Goal: Transaction & Acquisition: Obtain resource

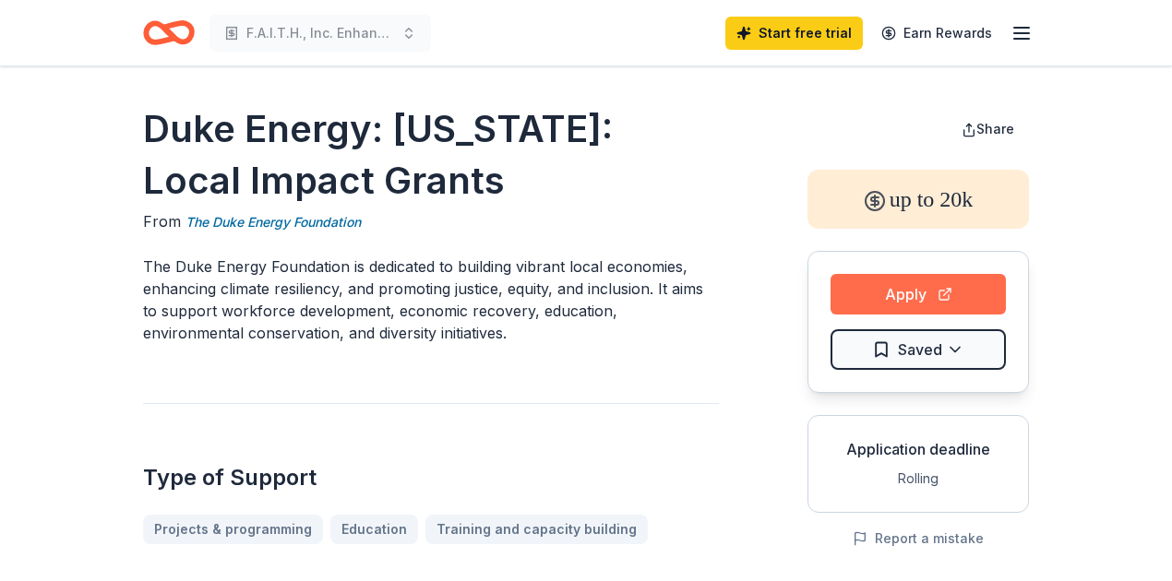
click at [907, 289] on button "Apply" at bounding box center [917, 294] width 175 height 41
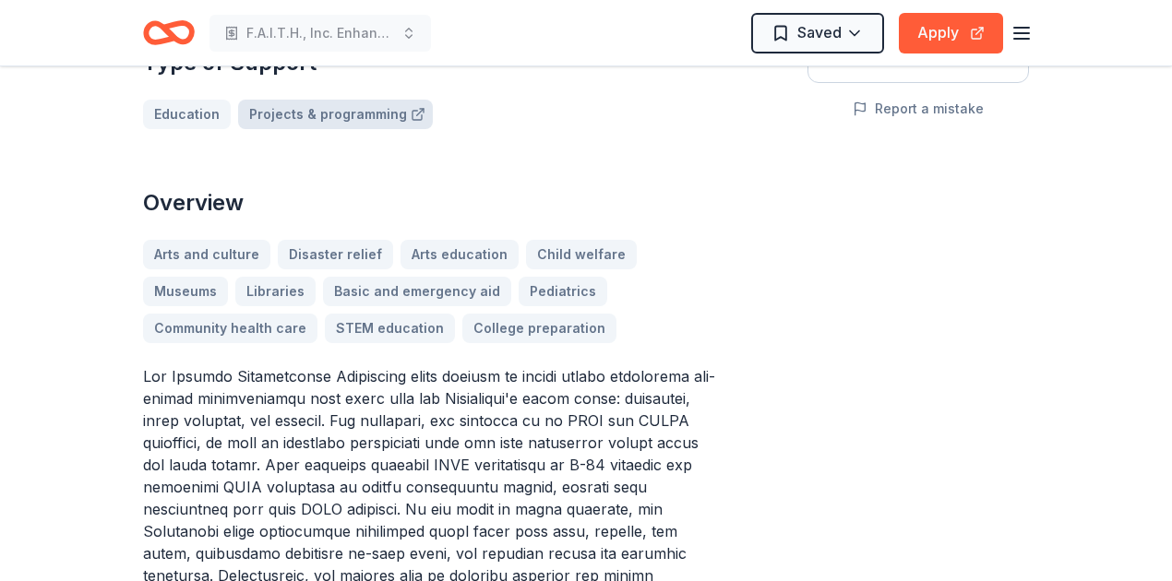
scroll to position [430, 0]
click at [205, 247] on div "Arts and culture Disaster relief Arts education Child welfare Museums Libraries…" at bounding box center [431, 291] width 576 height 103
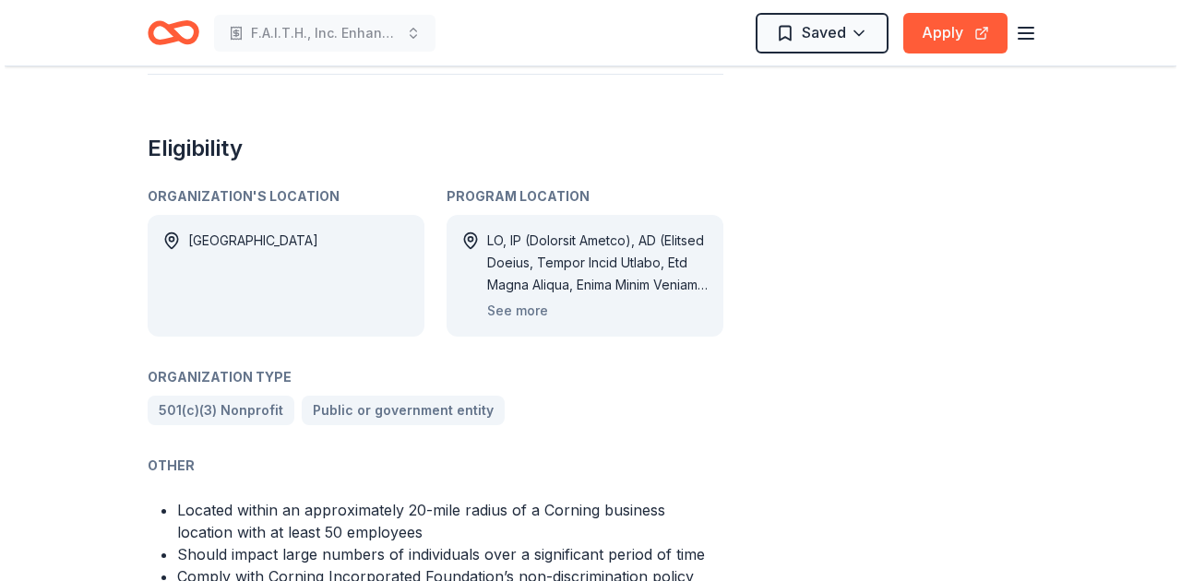
scroll to position [1230, 0]
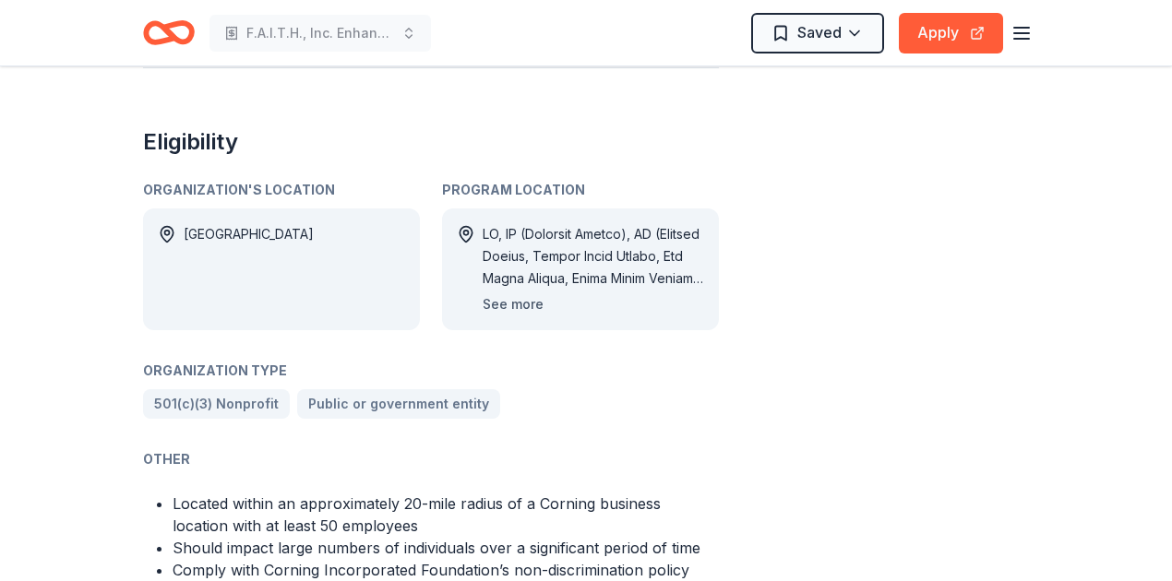
click at [522, 293] on button "See more" at bounding box center [513, 304] width 61 height 22
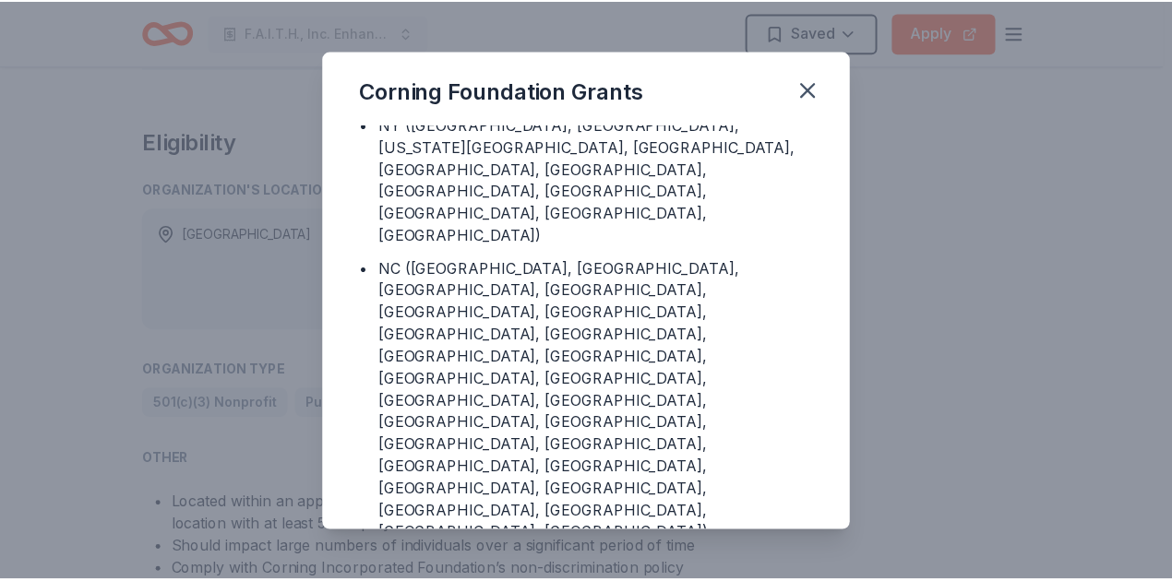
scroll to position [554, 0]
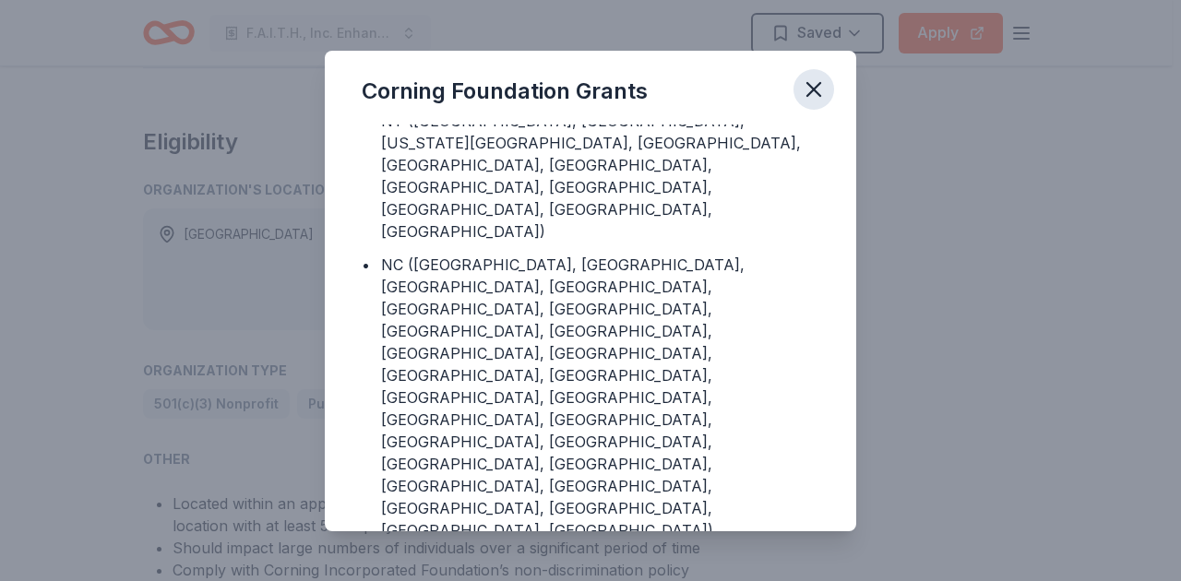
click at [809, 94] on icon "button" at bounding box center [813, 89] width 13 height 13
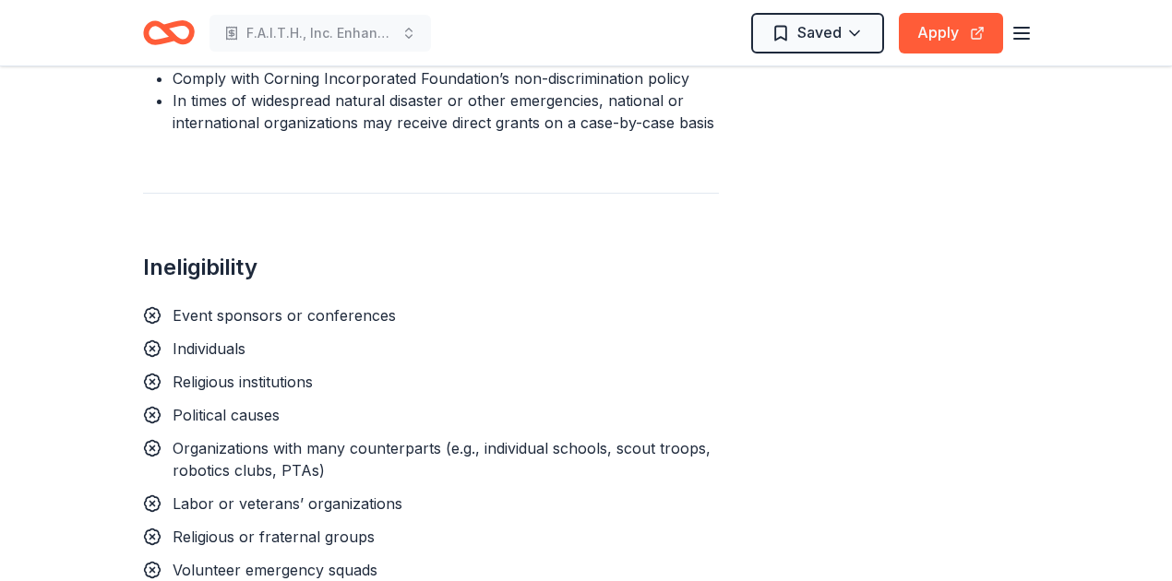
scroll to position [1353, 0]
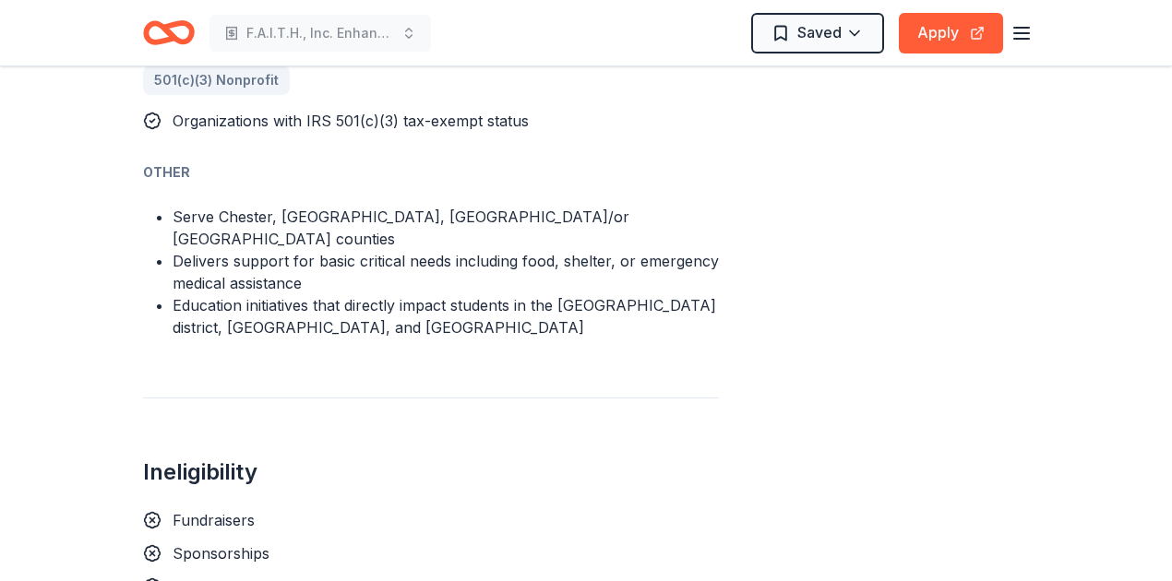
scroll to position [1292, 0]
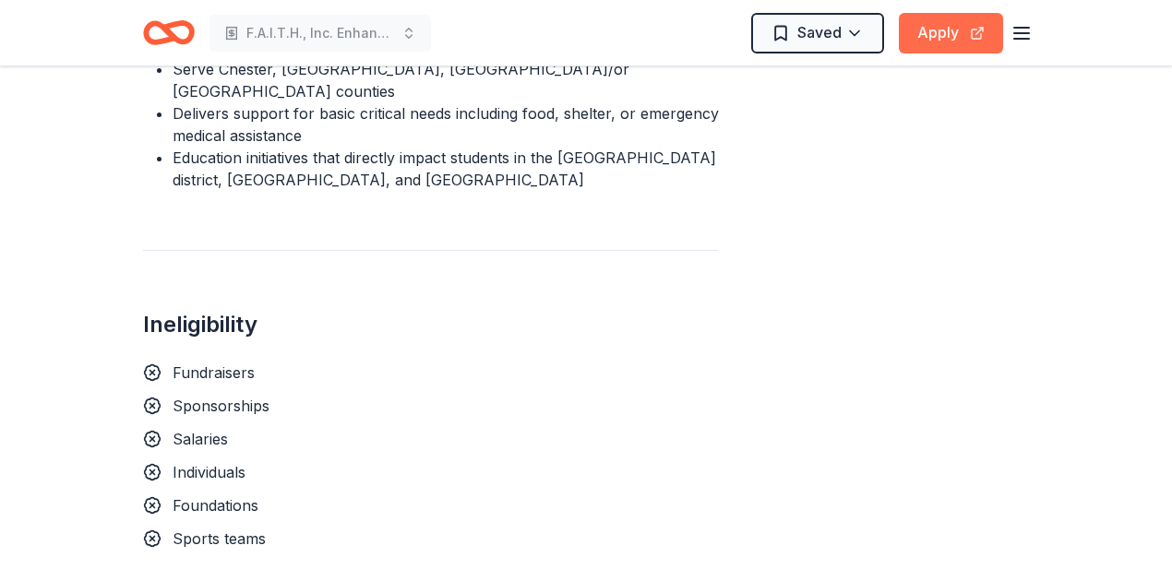
click at [942, 33] on button "Apply" at bounding box center [951, 33] width 104 height 41
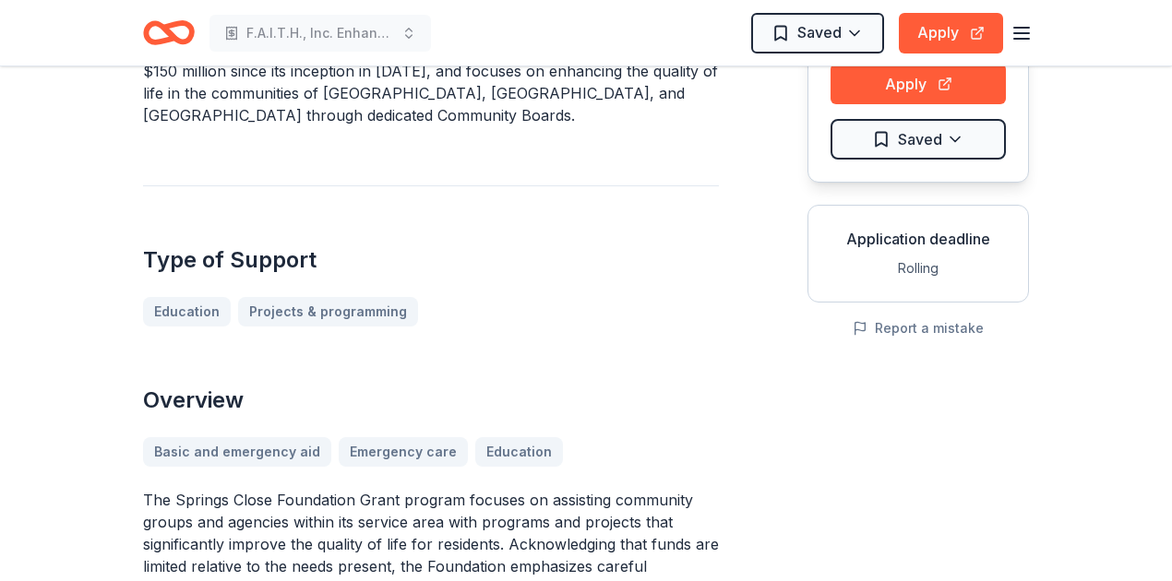
scroll to position [0, 0]
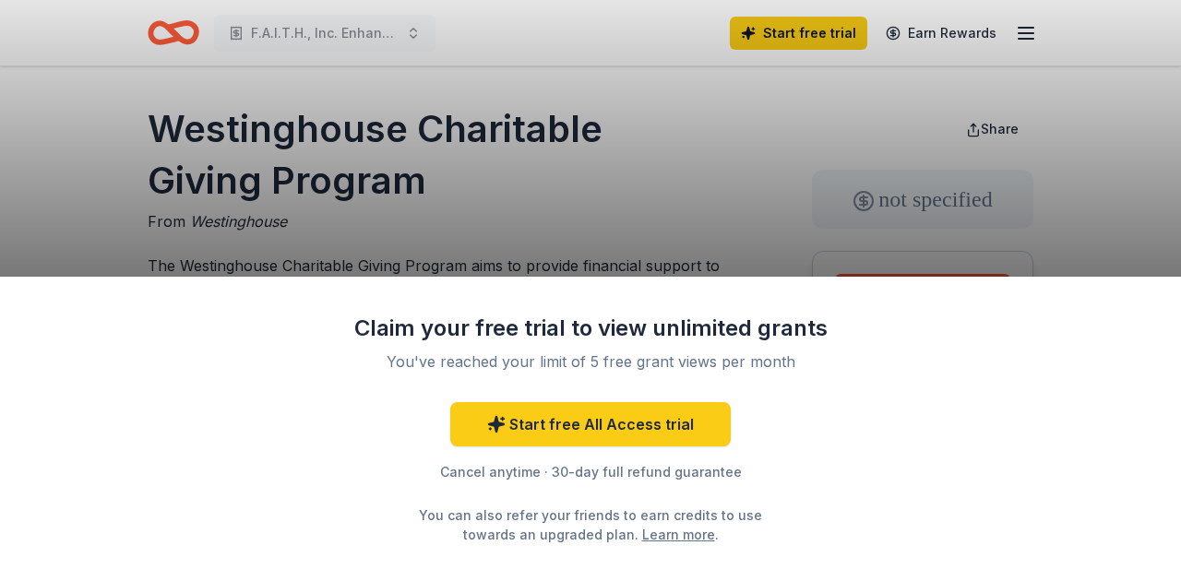
click at [584, 225] on div "Claim your free trial to view unlimited grants You've reached your limit of 5 f…" at bounding box center [590, 290] width 1181 height 581
click at [668, 220] on div "Claim your free trial to view unlimited grants You've reached your limit of 5 f…" at bounding box center [590, 290] width 1181 height 581
